Goal: Task Accomplishment & Management: Use online tool/utility

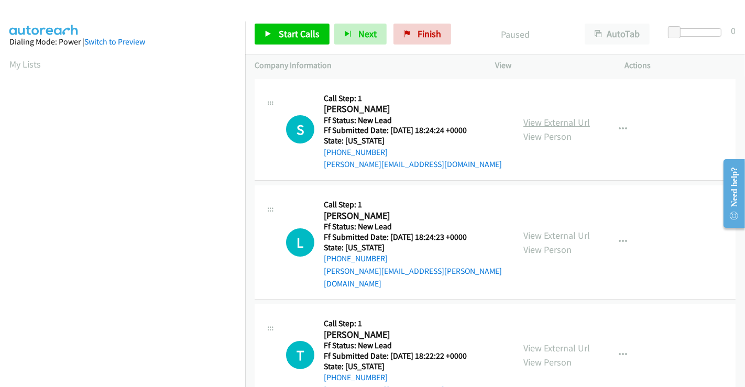
click at [544, 120] on link "View External Url" at bounding box center [556, 122] width 67 height 12
click at [556, 230] on link "View External Url" at bounding box center [556, 236] width 67 height 12
click at [547, 342] on link "View External Url" at bounding box center [556, 348] width 67 height 12
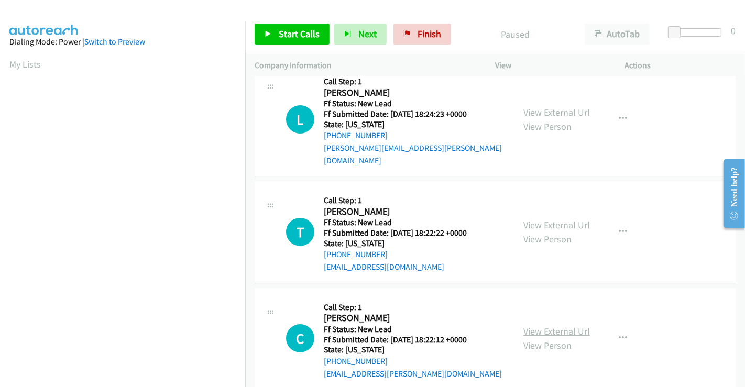
scroll to position [233, 0]
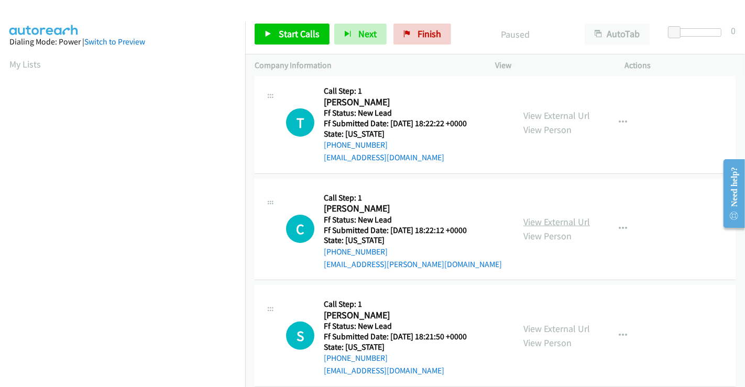
click at [554, 216] on link "View External Url" at bounding box center [556, 222] width 67 height 12
click at [544, 323] on link "View External Url" at bounding box center [556, 329] width 67 height 12
click at [305, 34] on span "Start Calls" at bounding box center [299, 34] width 41 height 12
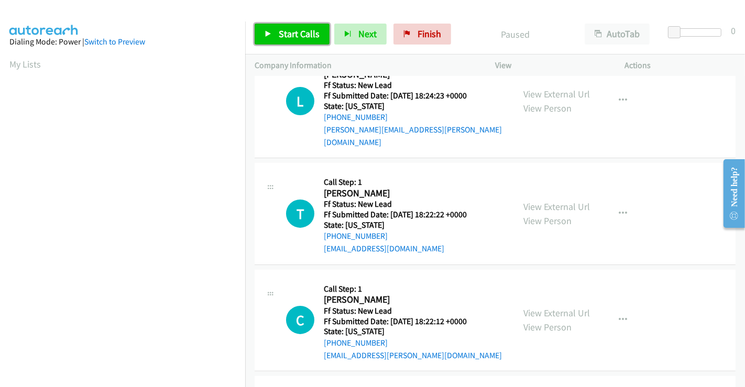
scroll to position [0, 0]
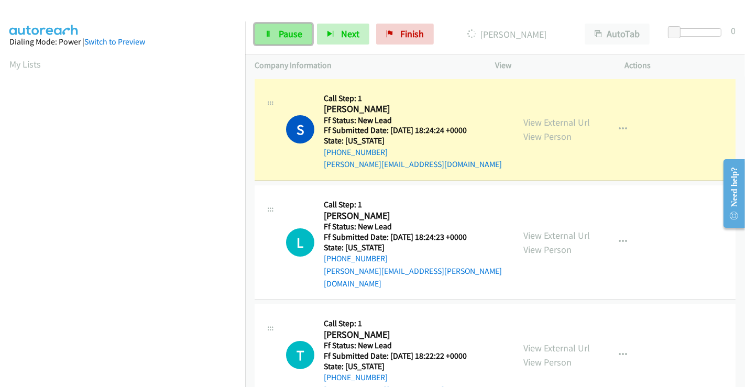
click at [282, 30] on span "Pause" at bounding box center [291, 34] width 24 height 12
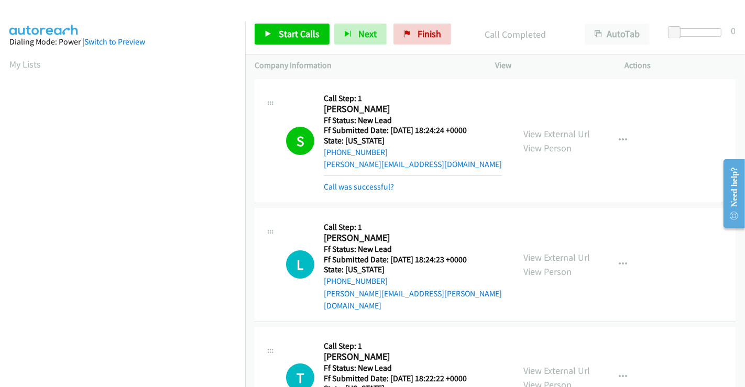
scroll to position [202, 0]
click at [303, 29] on span "Start Calls" at bounding box center [299, 34] width 41 height 12
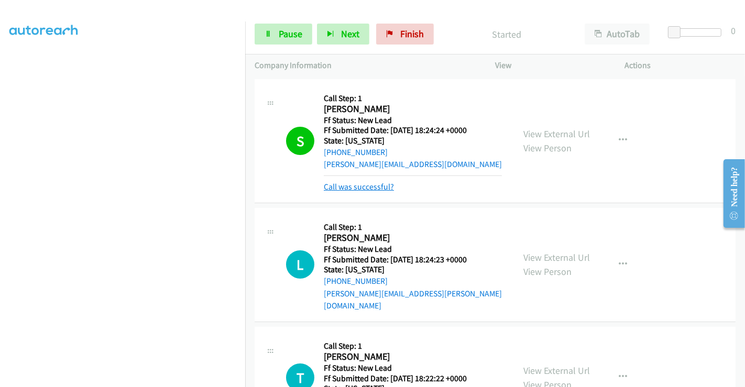
click at [368, 186] on link "Call was successful?" at bounding box center [359, 187] width 70 height 10
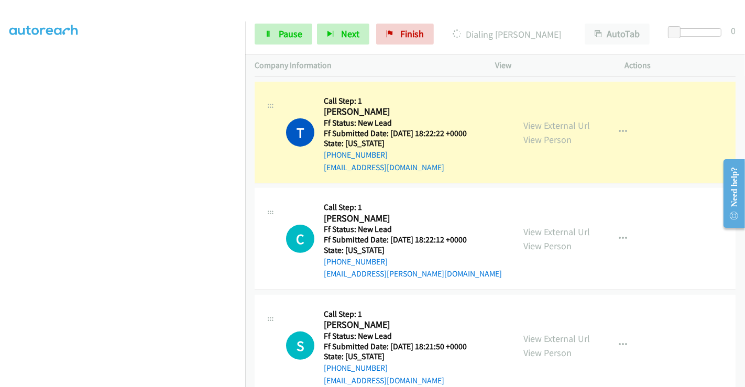
scroll to position [257, 0]
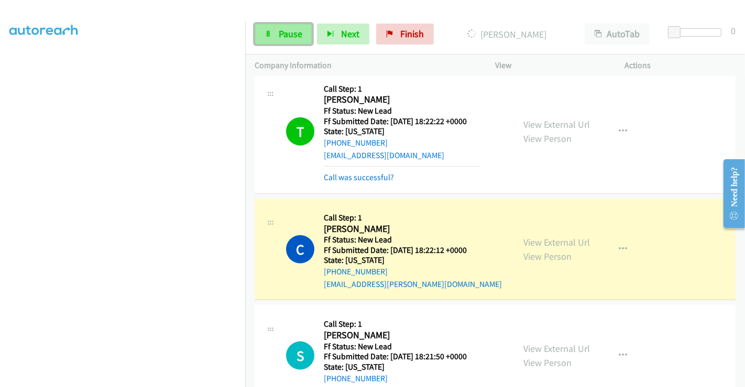
click at [282, 32] on span "Pause" at bounding box center [291, 34] width 24 height 12
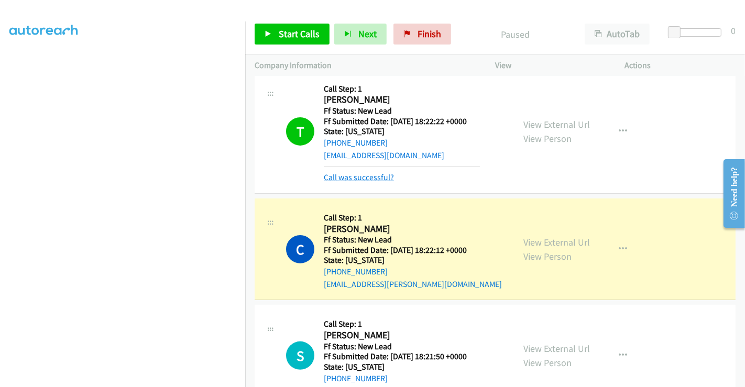
click at [368, 172] on link "Call was successful?" at bounding box center [359, 177] width 70 height 10
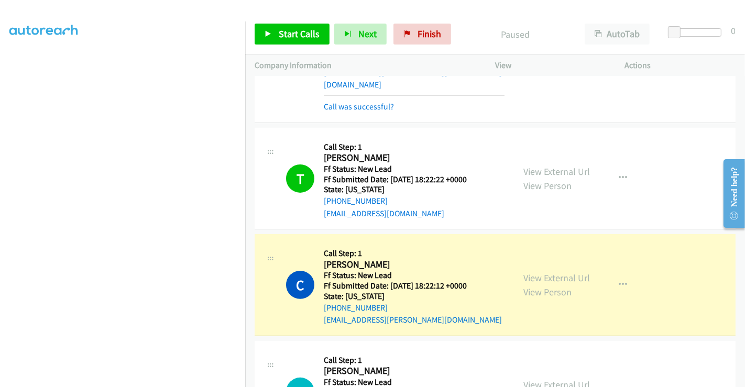
scroll to position [141, 0]
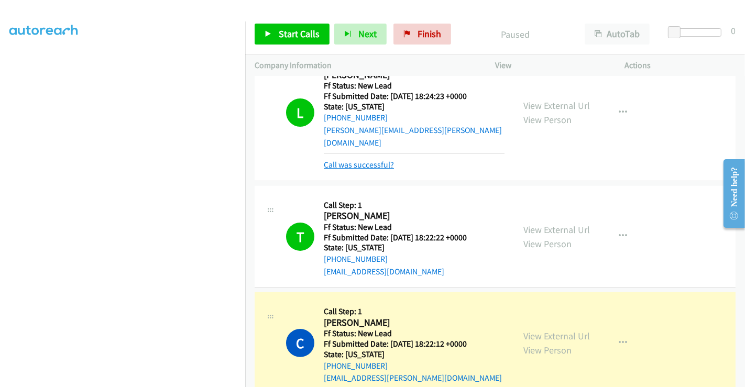
click at [367, 160] on link "Call was successful?" at bounding box center [359, 165] width 70 height 10
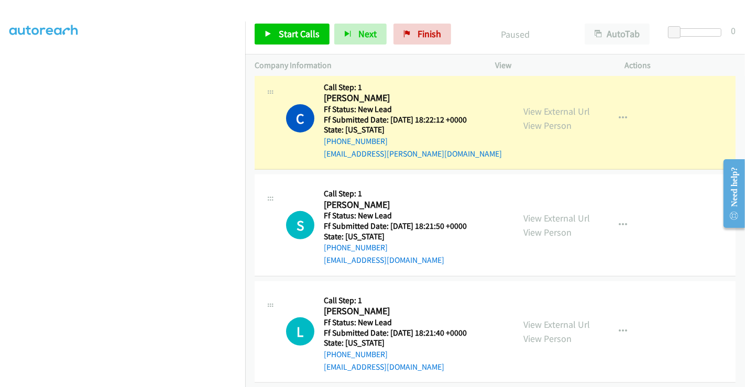
scroll to position [291, 0]
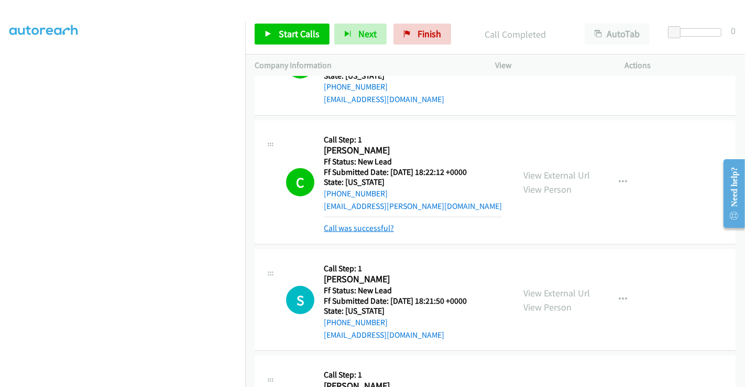
click at [378, 223] on link "Call was successful?" at bounding box center [359, 228] width 70 height 10
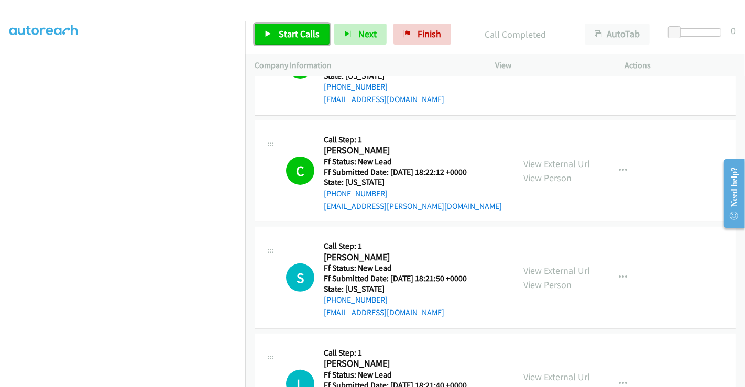
click at [297, 36] on span "Start Calls" at bounding box center [299, 34] width 41 height 12
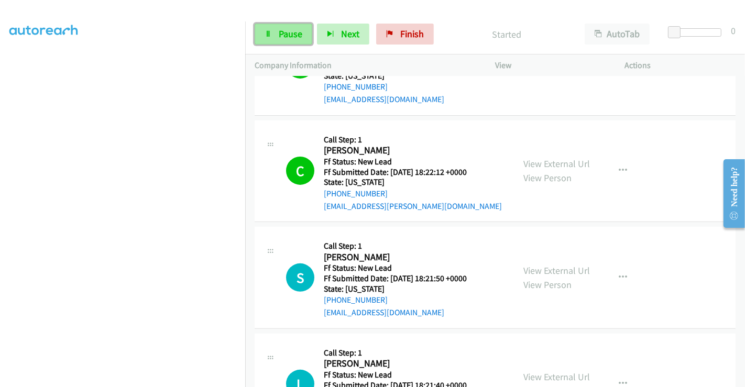
click at [286, 32] on span "Pause" at bounding box center [291, 34] width 24 height 12
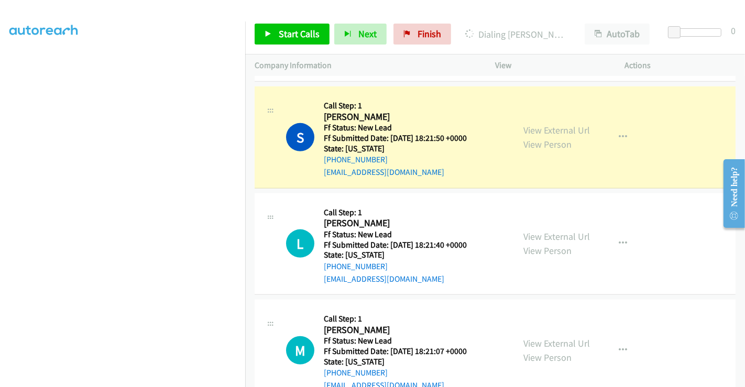
scroll to position [555, 0]
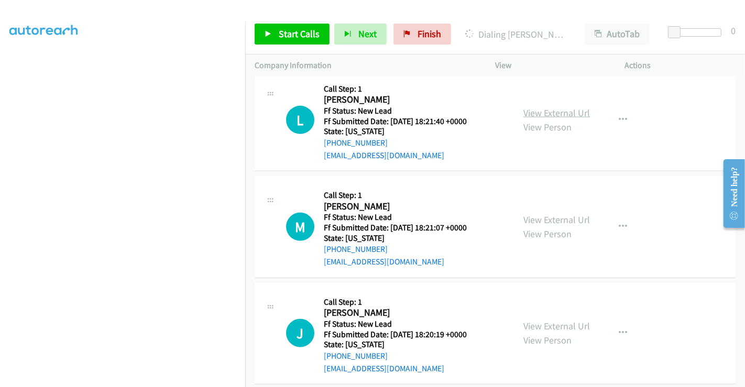
click at [536, 107] on link "View External Url" at bounding box center [556, 113] width 67 height 12
click at [543, 214] on link "View External Url" at bounding box center [556, 220] width 67 height 12
click at [558, 320] on link "View External Url" at bounding box center [556, 326] width 67 height 12
click at [298, 36] on span "Start Calls" at bounding box center [299, 34] width 41 height 12
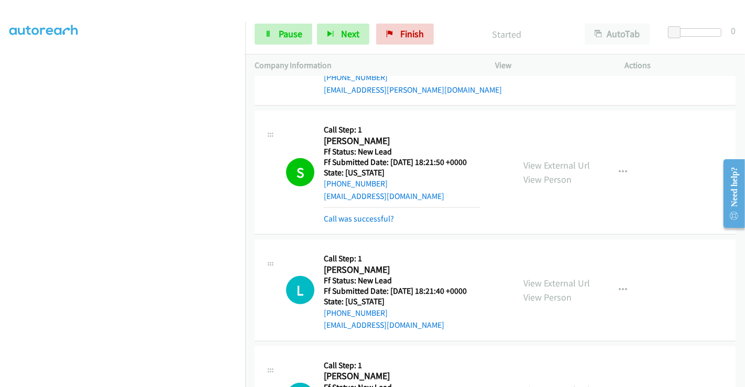
scroll to position [402, 0]
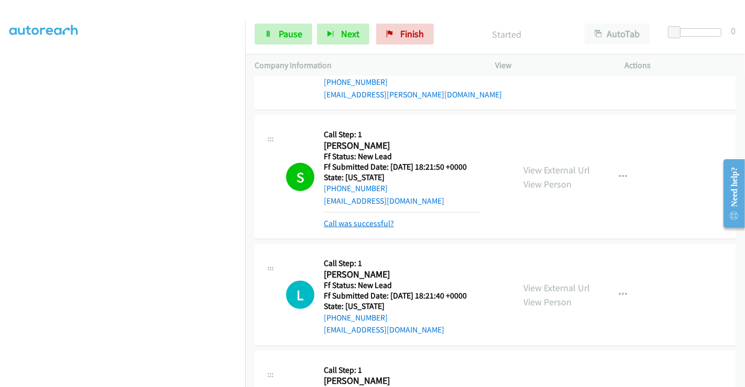
click at [359, 219] on link "Call was successful?" at bounding box center [359, 224] width 70 height 10
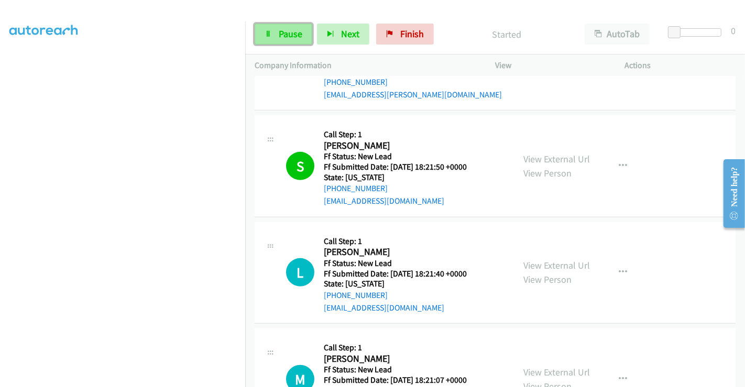
click at [291, 35] on span "Pause" at bounding box center [291, 34] width 24 height 12
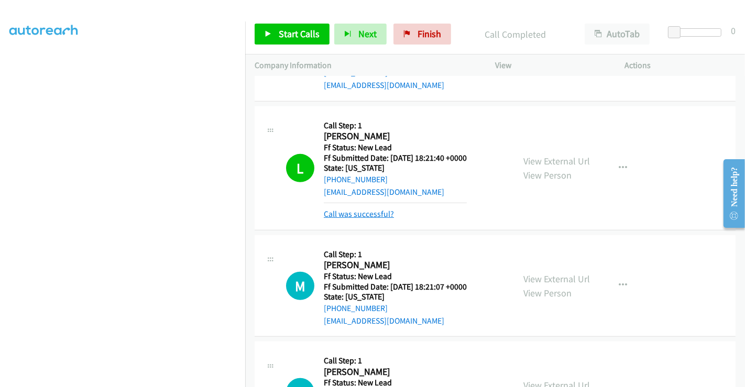
scroll to position [519, 0]
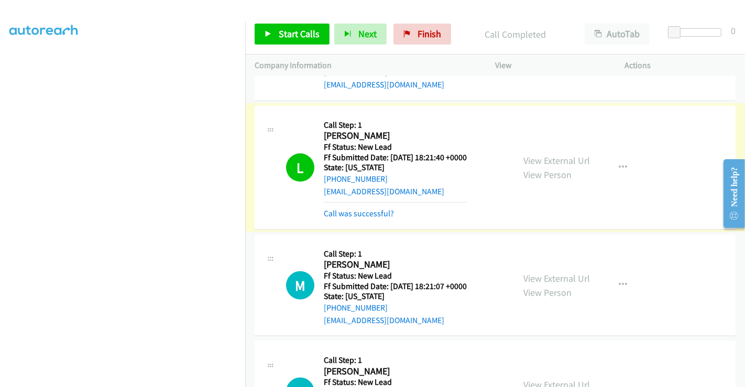
click at [378, 209] on link "Call was successful?" at bounding box center [359, 214] width 70 height 10
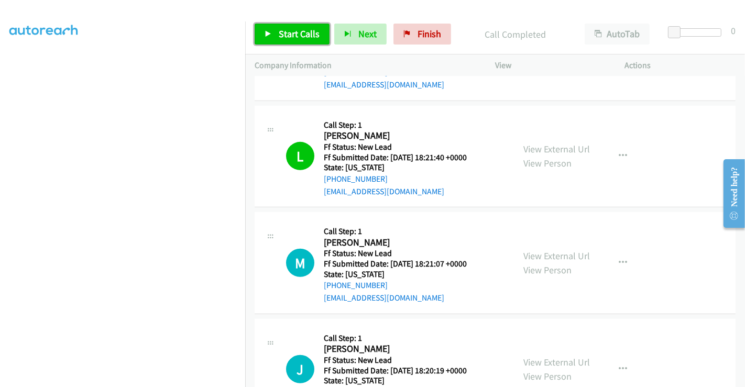
click at [282, 29] on span "Start Calls" at bounding box center [299, 34] width 41 height 12
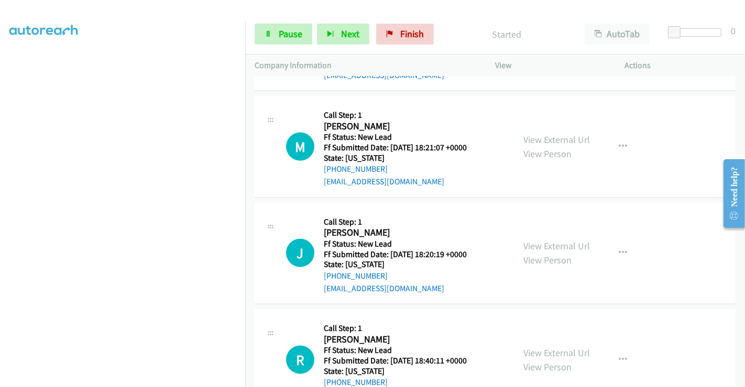
scroll to position [577, 0]
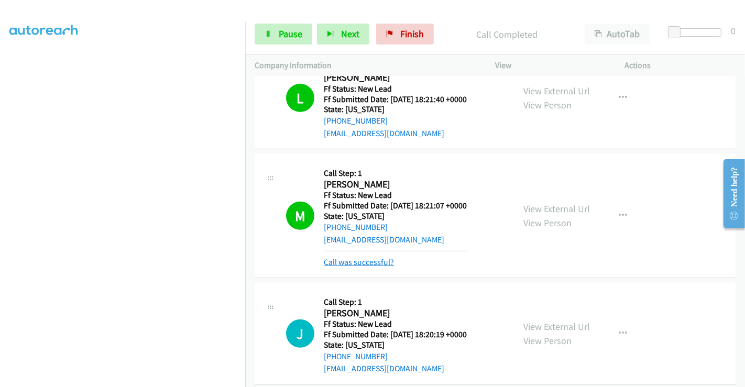
click at [374, 257] on link "Call was successful?" at bounding box center [359, 262] width 70 height 10
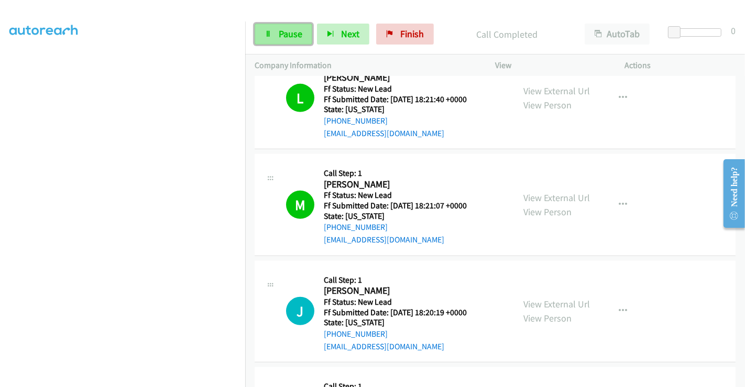
click at [284, 30] on span "Pause" at bounding box center [291, 34] width 24 height 12
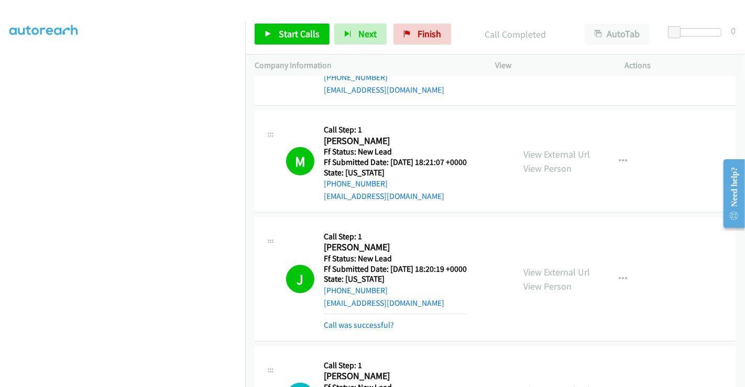
scroll to position [693, 0]
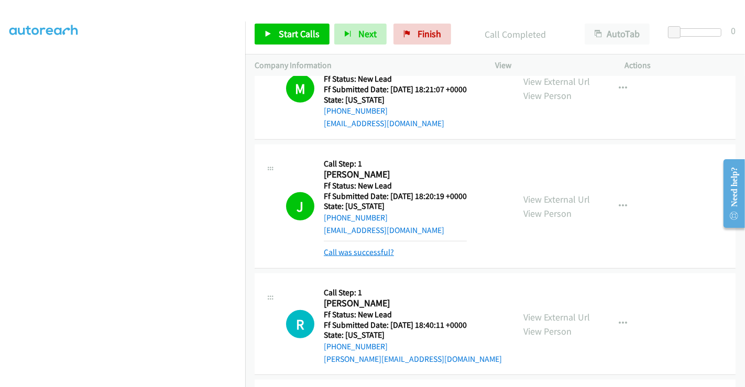
click at [352, 247] on link "Call was successful?" at bounding box center [359, 252] width 70 height 10
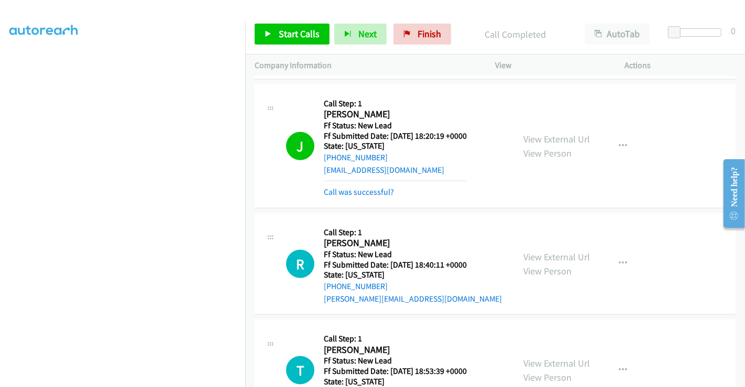
scroll to position [868, 0]
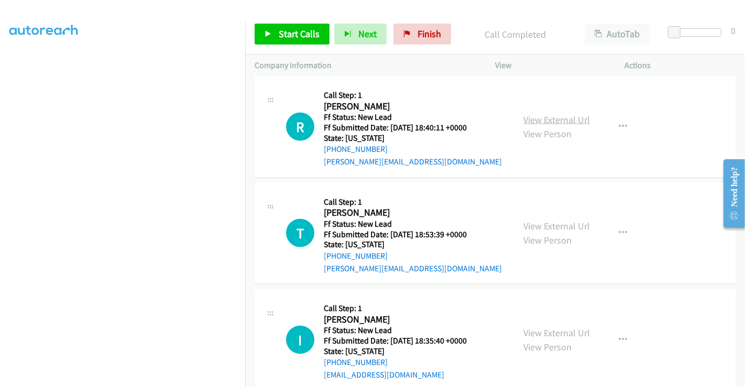
click at [548, 114] on link "View External Url" at bounding box center [556, 120] width 67 height 12
click at [553, 220] on link "View External Url" at bounding box center [556, 226] width 67 height 12
click at [557, 327] on link "View External Url" at bounding box center [556, 333] width 67 height 12
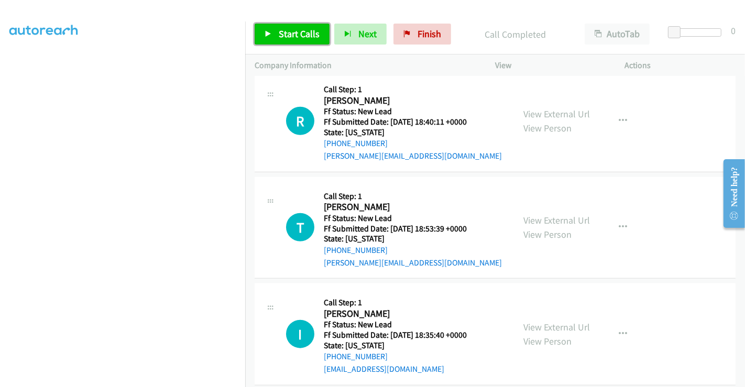
click at [313, 30] on span "Start Calls" at bounding box center [299, 34] width 41 height 12
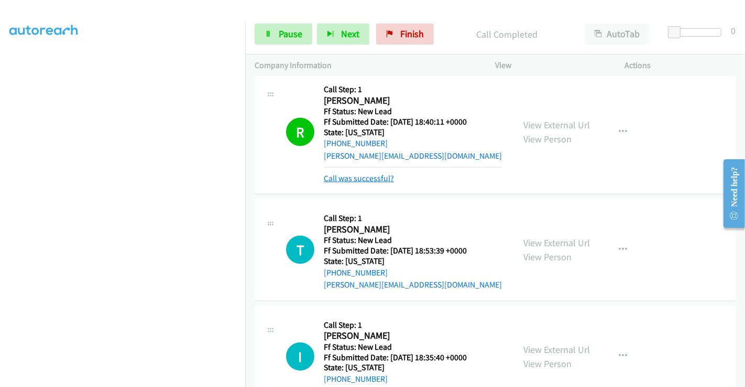
click at [369, 173] on link "Call was successful?" at bounding box center [359, 178] width 70 height 10
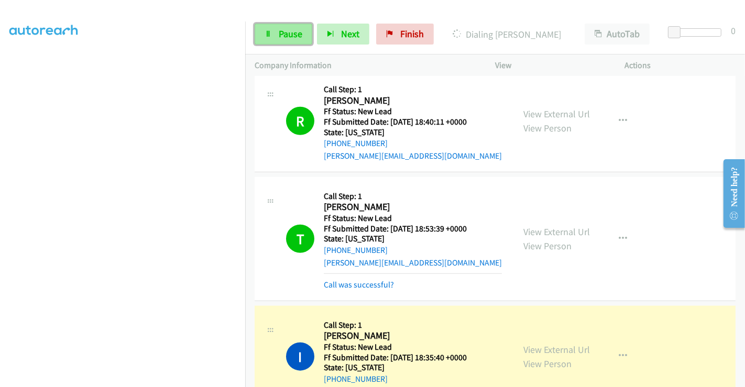
click at [285, 30] on span "Pause" at bounding box center [291, 34] width 24 height 12
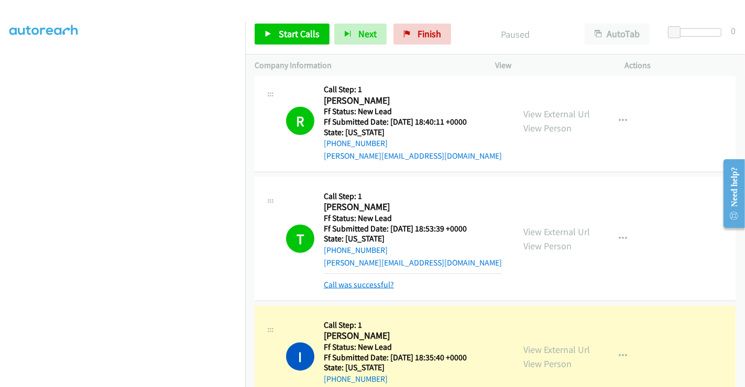
click at [351, 280] on link "Call was successful?" at bounding box center [359, 285] width 70 height 10
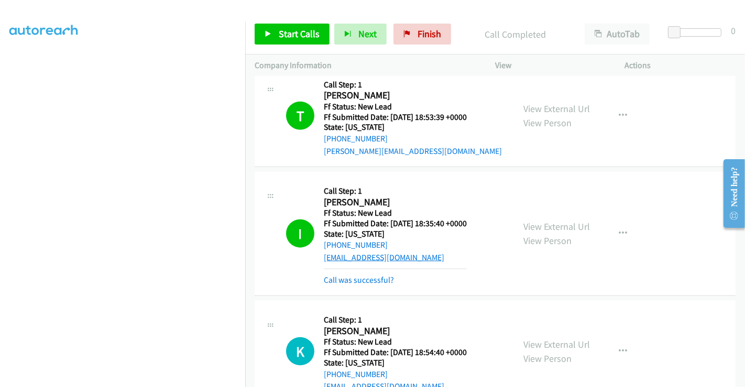
scroll to position [991, 0]
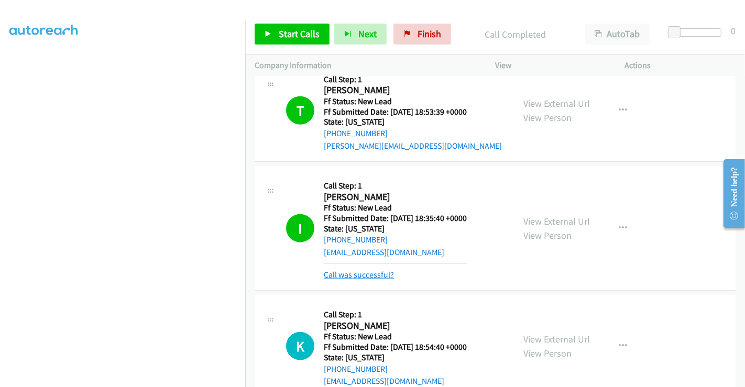
click at [369, 270] on link "Call was successful?" at bounding box center [359, 275] width 70 height 10
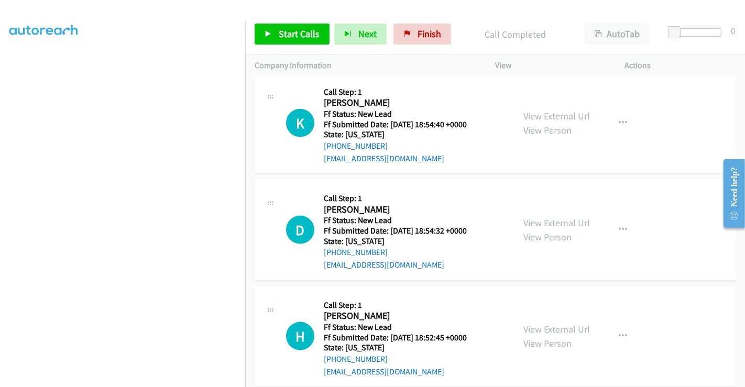
scroll to position [1194, 0]
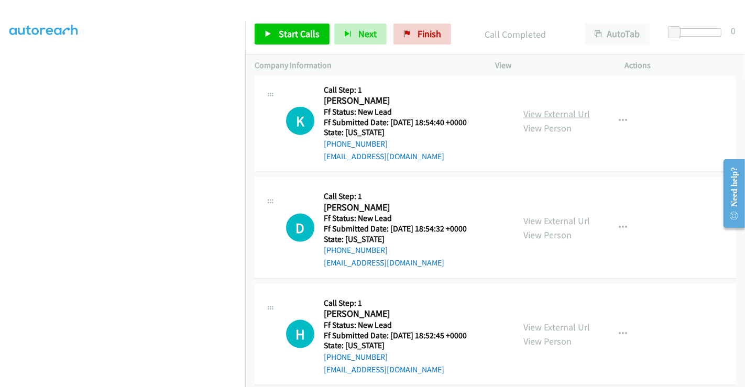
click at [551, 108] on link "View External Url" at bounding box center [556, 114] width 67 height 12
click at [540, 215] on link "View External Url" at bounding box center [556, 221] width 67 height 12
click at [547, 321] on link "View External Url" at bounding box center [556, 327] width 67 height 12
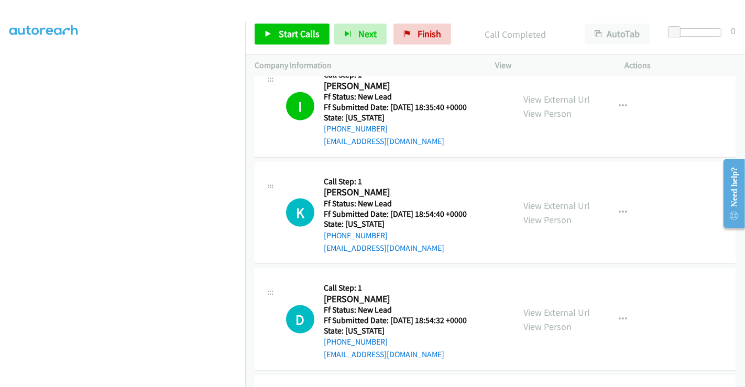
scroll to position [1019, 0]
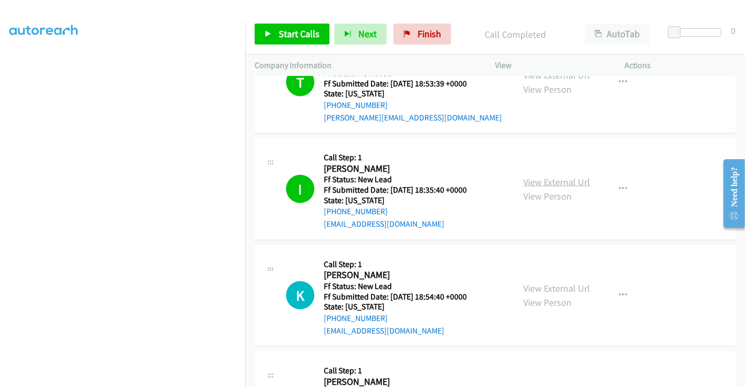
click at [538, 176] on link "View External Url" at bounding box center [556, 182] width 67 height 12
click at [302, 33] on span "Start Calls" at bounding box center [299, 34] width 41 height 12
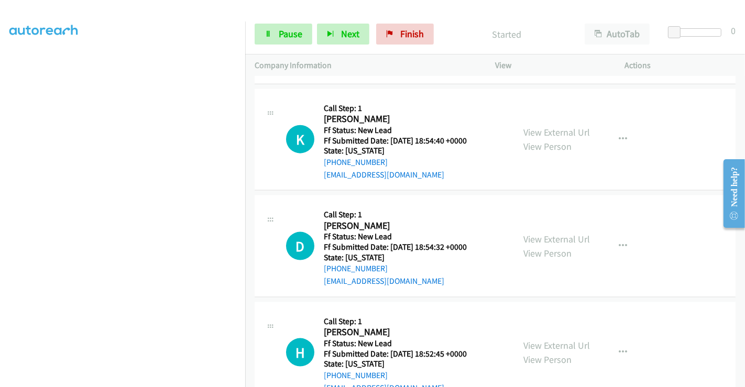
scroll to position [1194, 0]
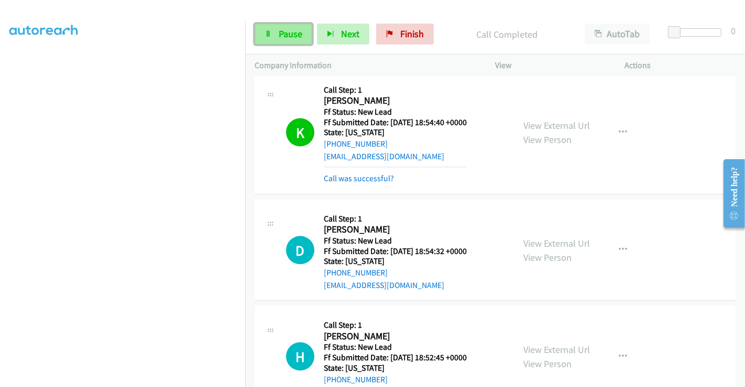
click at [280, 34] on span "Pause" at bounding box center [291, 34] width 24 height 12
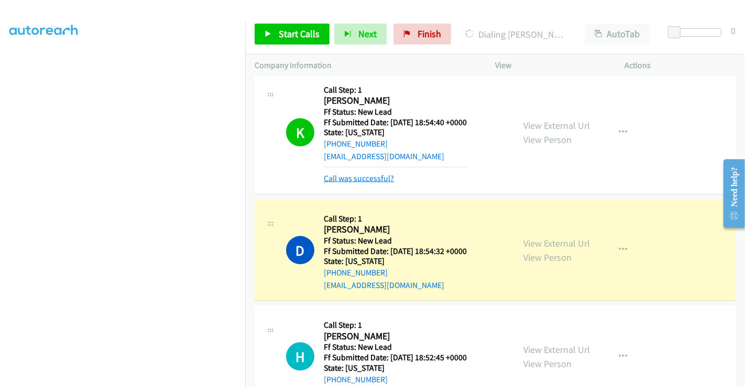
click at [350, 173] on link "Call was successful?" at bounding box center [359, 178] width 70 height 10
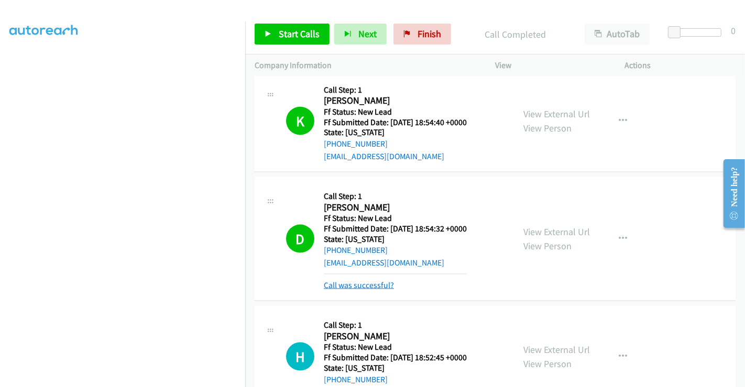
click at [367, 280] on link "Call was successful?" at bounding box center [359, 285] width 70 height 10
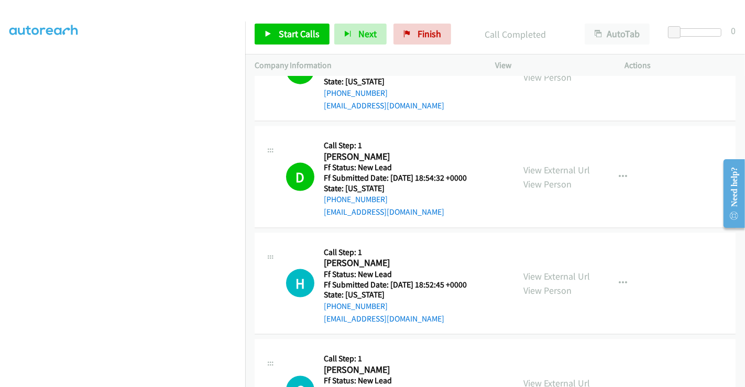
scroll to position [1310, 0]
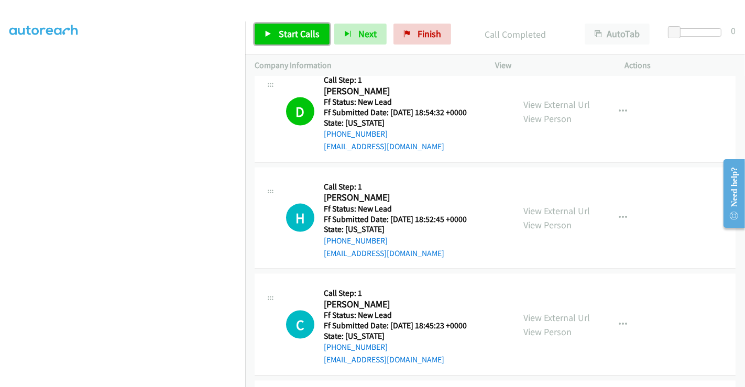
click at [302, 34] on span "Start Calls" at bounding box center [299, 34] width 41 height 12
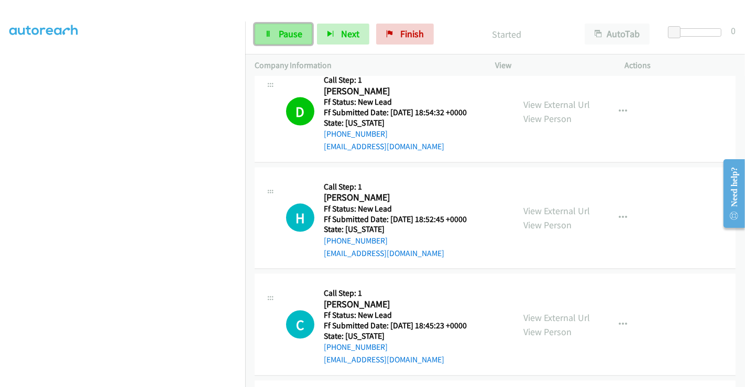
click at [286, 29] on span "Pause" at bounding box center [291, 34] width 24 height 12
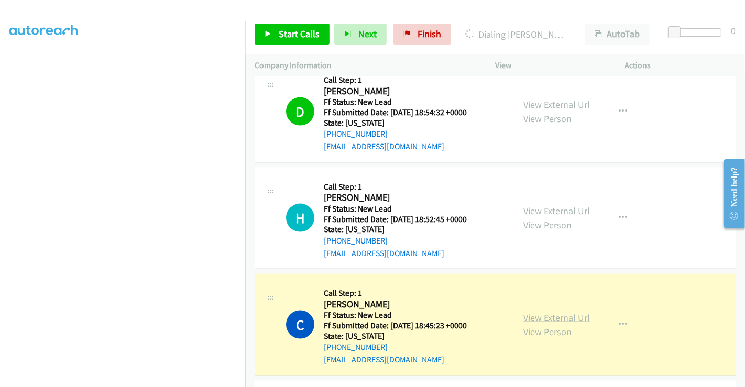
click at [566, 312] on link "View External Url" at bounding box center [556, 318] width 67 height 12
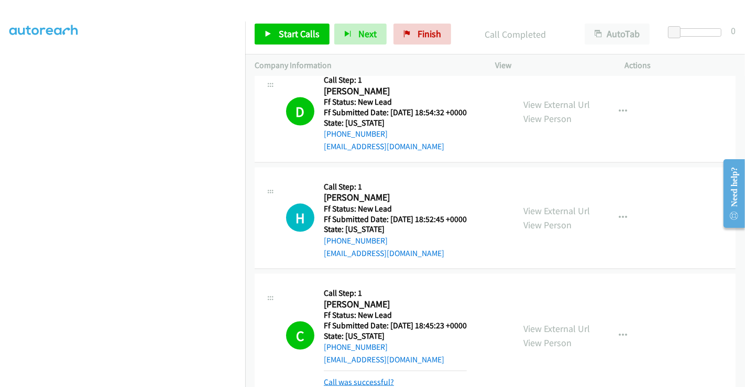
click at [369, 377] on link "Call was successful?" at bounding box center [359, 382] width 70 height 10
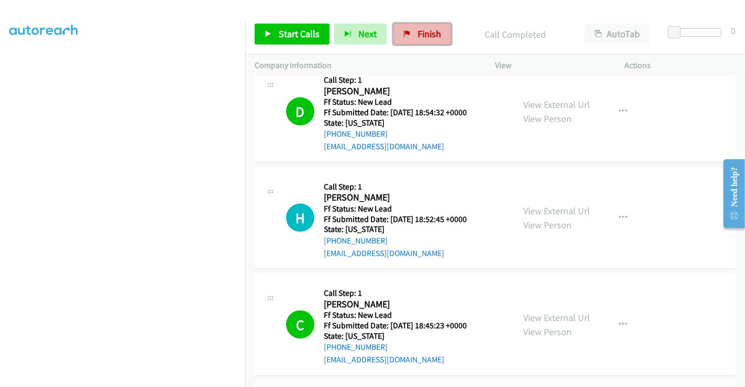
click at [425, 34] on span "Finish" at bounding box center [430, 34] width 24 height 12
